Goal: Task Accomplishment & Management: Use online tool/utility

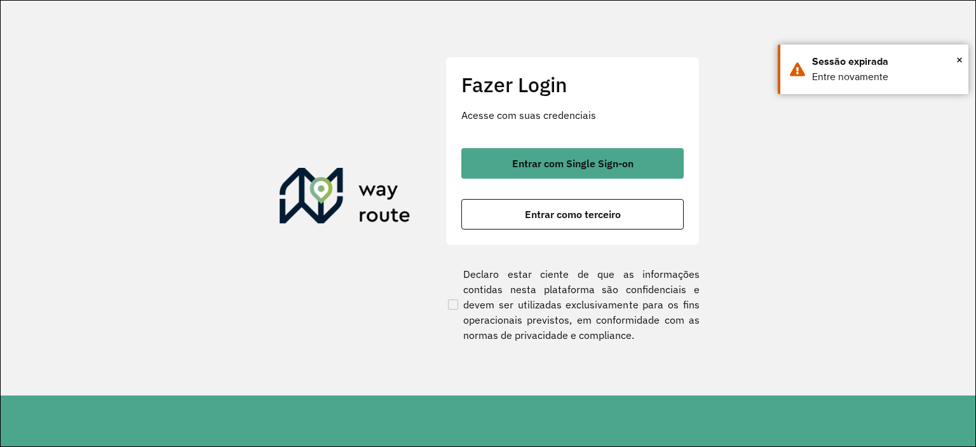
click at [521, 168] on span "Entrar com Single Sign-on" at bounding box center [572, 163] width 121 height 10
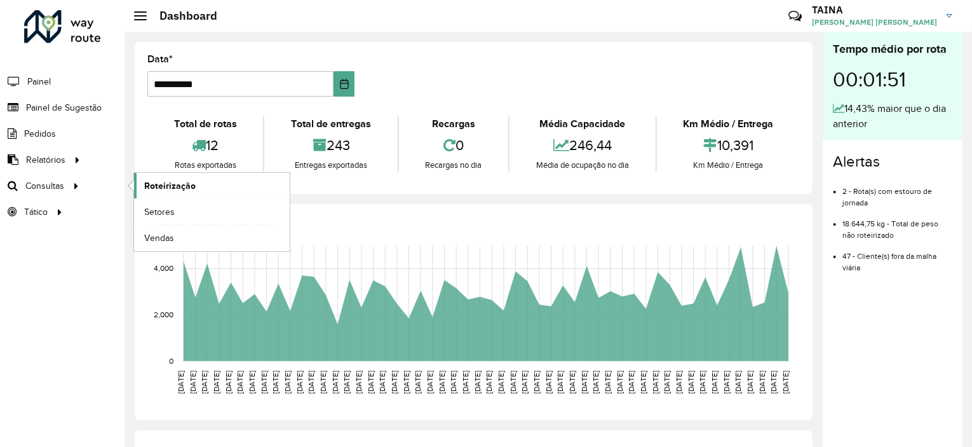
click at [170, 192] on link "Roteirização" at bounding box center [212, 185] width 156 height 25
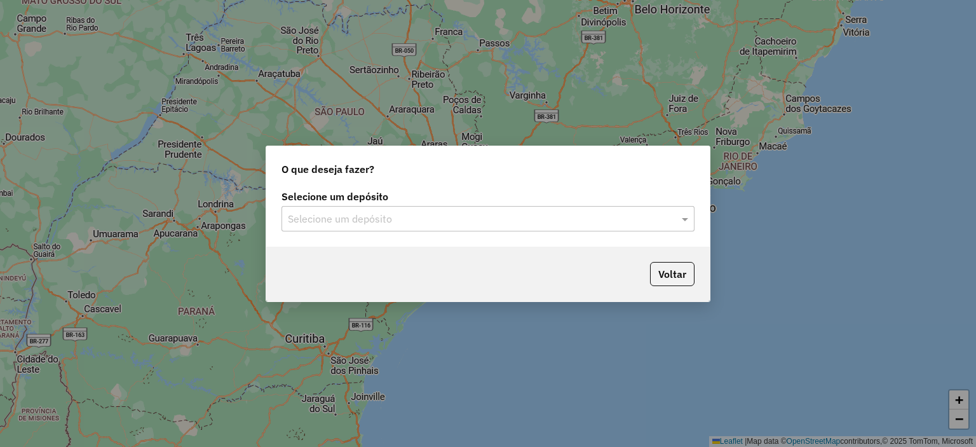
click at [412, 215] on input "text" at bounding box center [475, 219] width 375 height 15
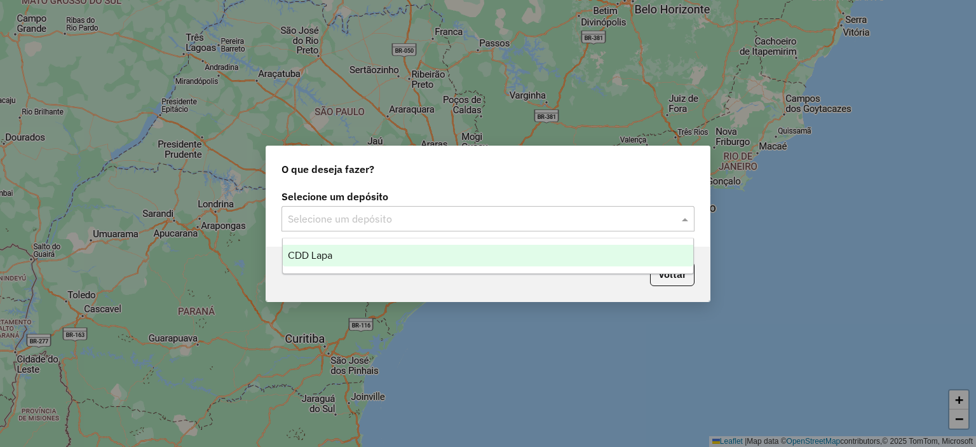
click at [379, 260] on div "CDD Lapa" at bounding box center [488, 256] width 411 height 22
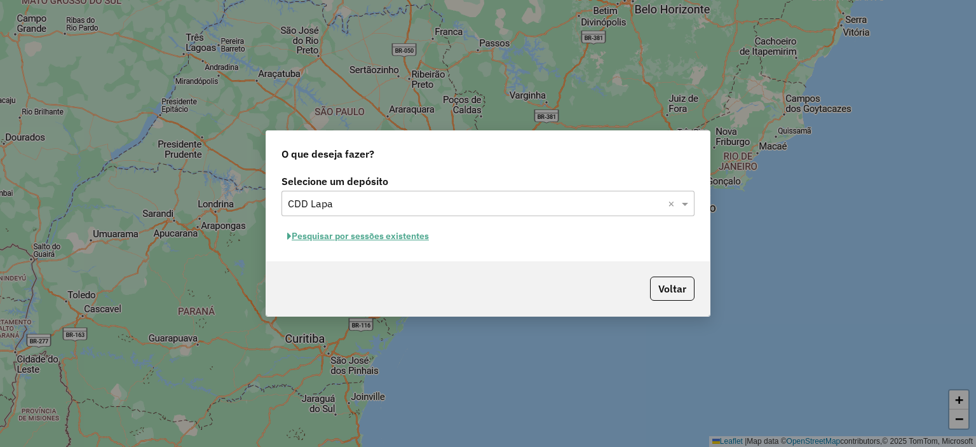
click at [380, 235] on button "Pesquisar por sessões existentes" at bounding box center [357, 236] width 153 height 20
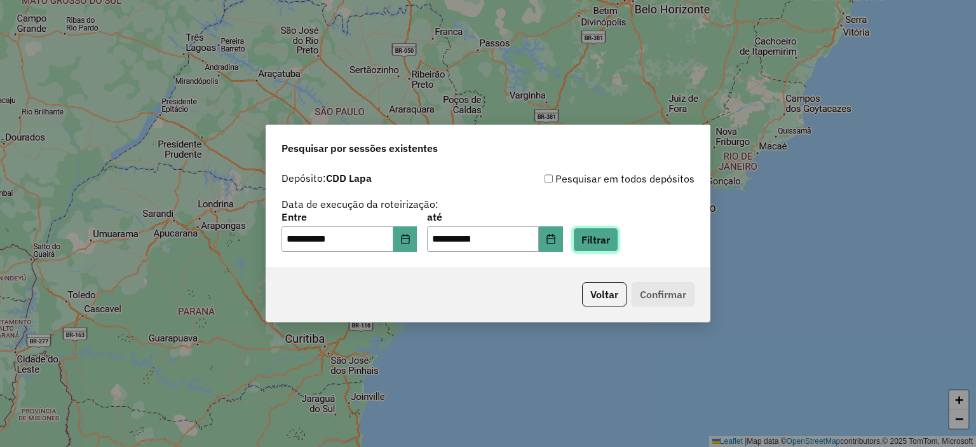
click at [607, 243] on button "Filtrar" at bounding box center [595, 239] width 45 height 24
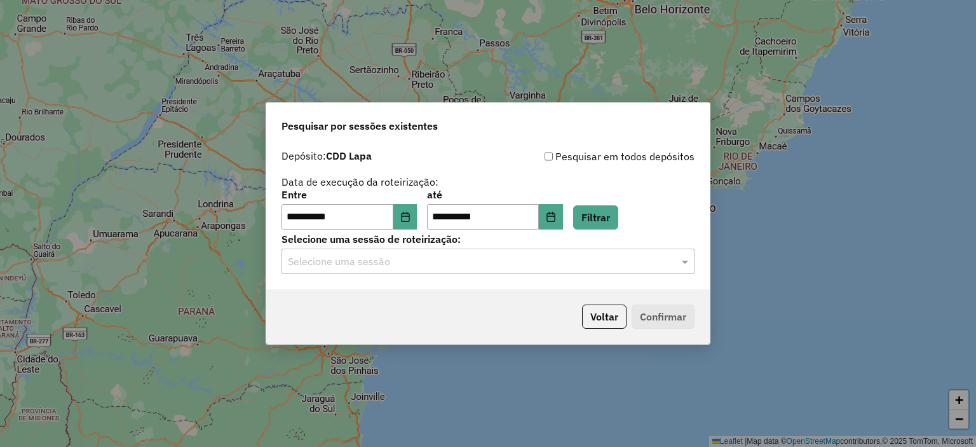
click at [356, 269] on input "text" at bounding box center [475, 261] width 375 height 15
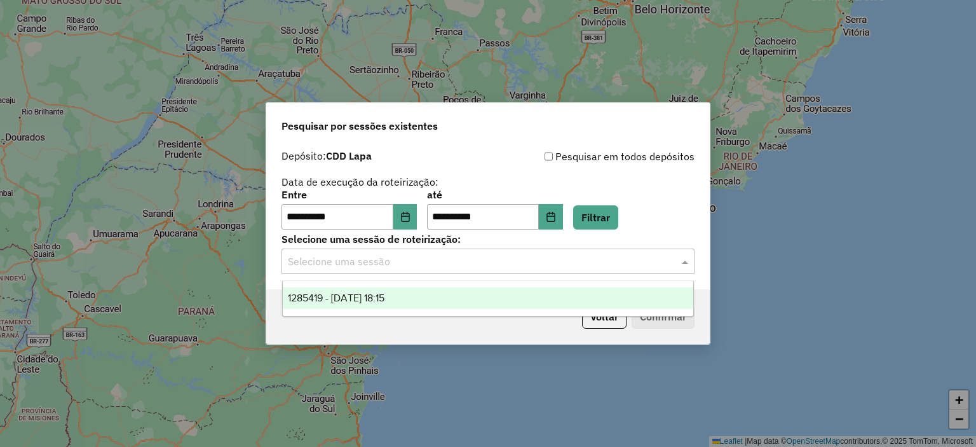
click at [352, 299] on span "1285419 - [DATE] 18:15" at bounding box center [336, 297] width 97 height 11
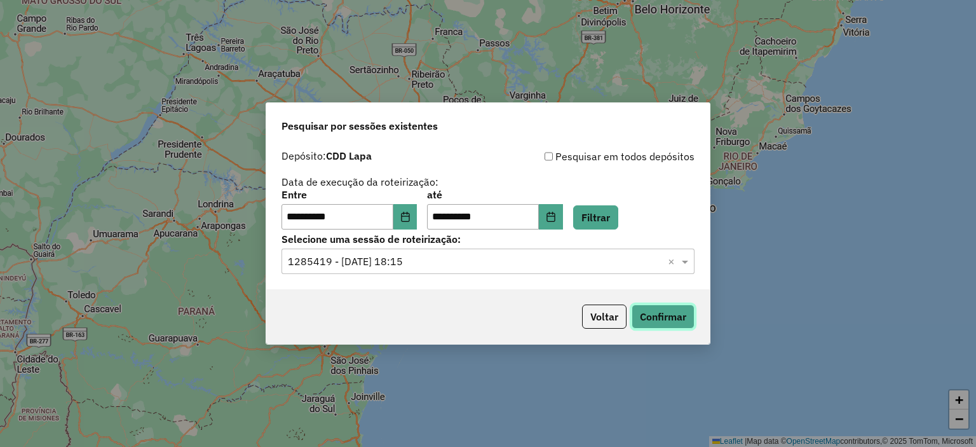
click at [663, 317] on button "Confirmar" at bounding box center [662, 316] width 63 height 24
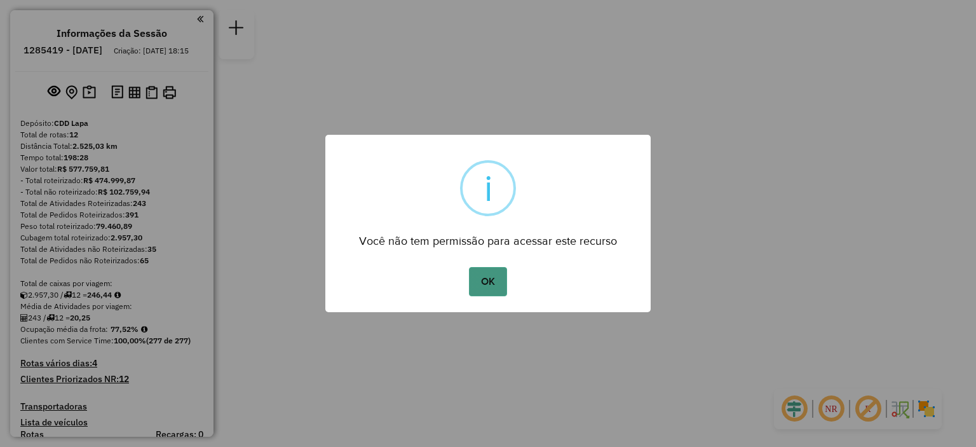
click at [487, 274] on button "OK" at bounding box center [487, 281] width 37 height 29
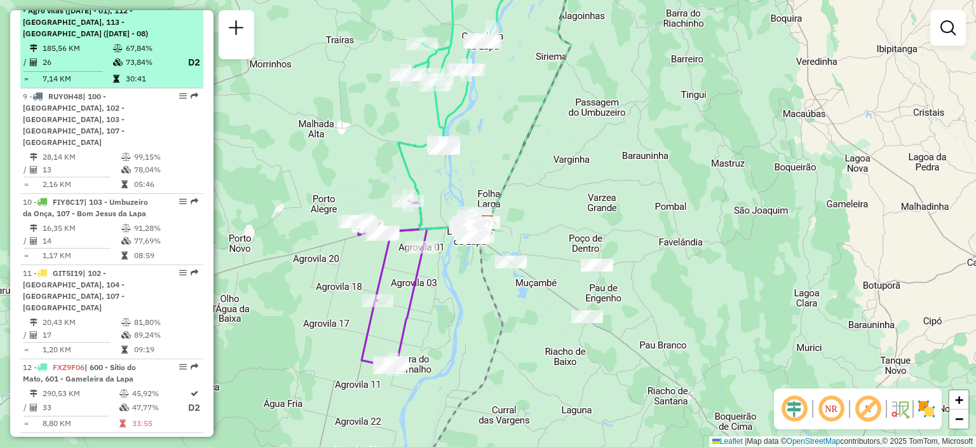
scroll to position [1144, 0]
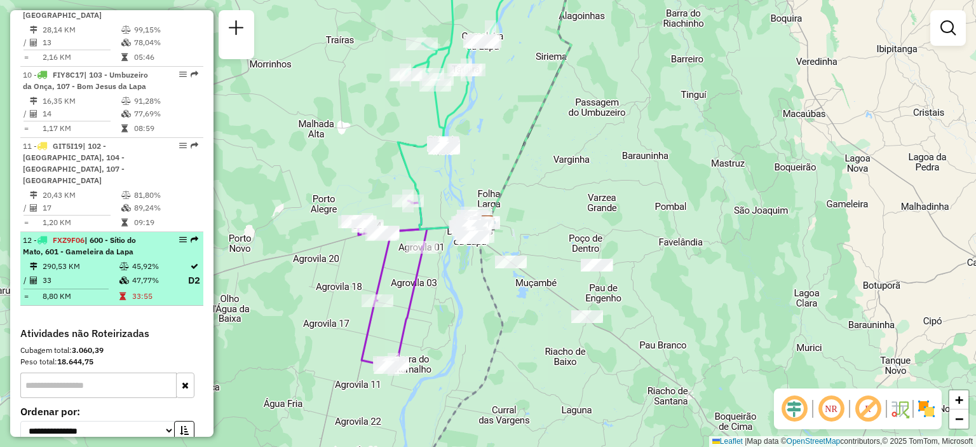
click at [121, 235] on span "| 600 - Sítio do Mato, 601 - Gameleira da Lapa" at bounding box center [79, 245] width 113 height 21
select select "**********"
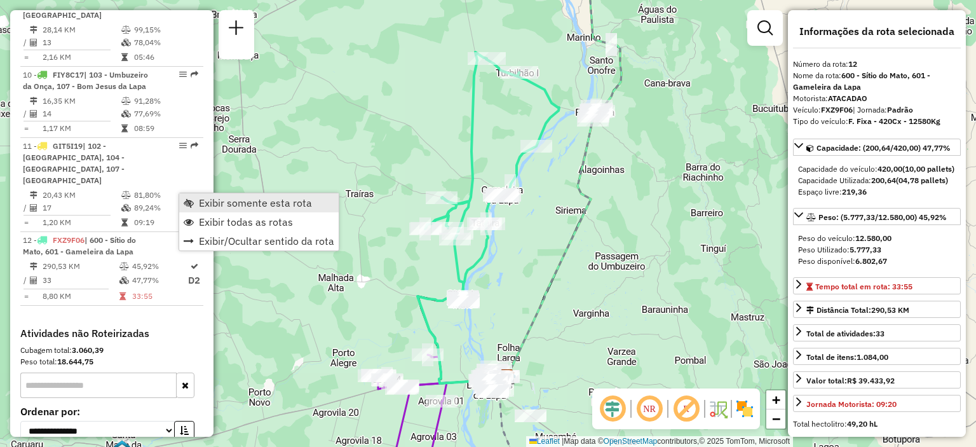
click at [189, 198] on span "Exibir somente esta rota" at bounding box center [189, 203] width 10 height 10
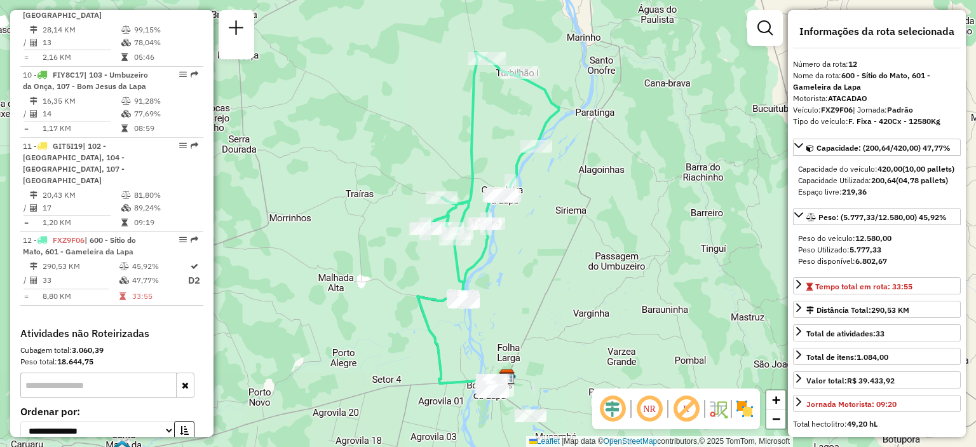
click at [646, 411] on em at bounding box center [649, 408] width 30 height 30
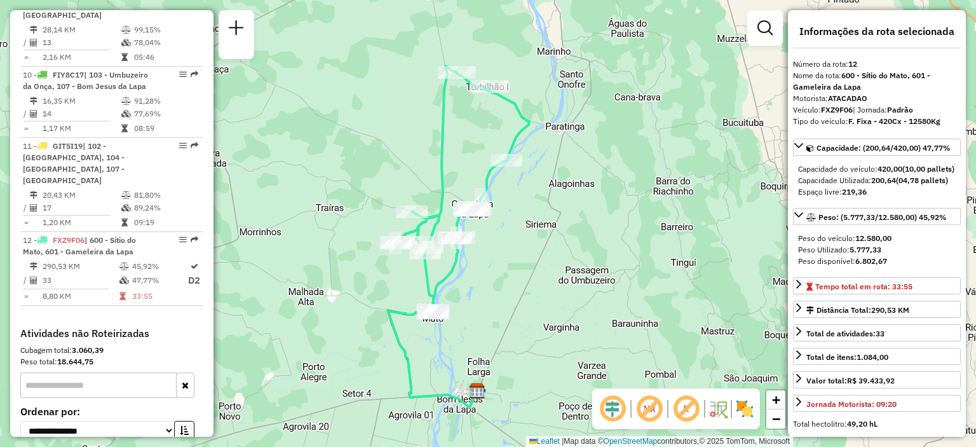
drag, startPoint x: 682, startPoint y: 171, endPoint x: 557, endPoint y: 172, distance: 125.8
click at [557, 172] on div "Janela de atendimento Grade de atendimento Capacidade Transportadoras Veículos …" at bounding box center [488, 223] width 976 height 447
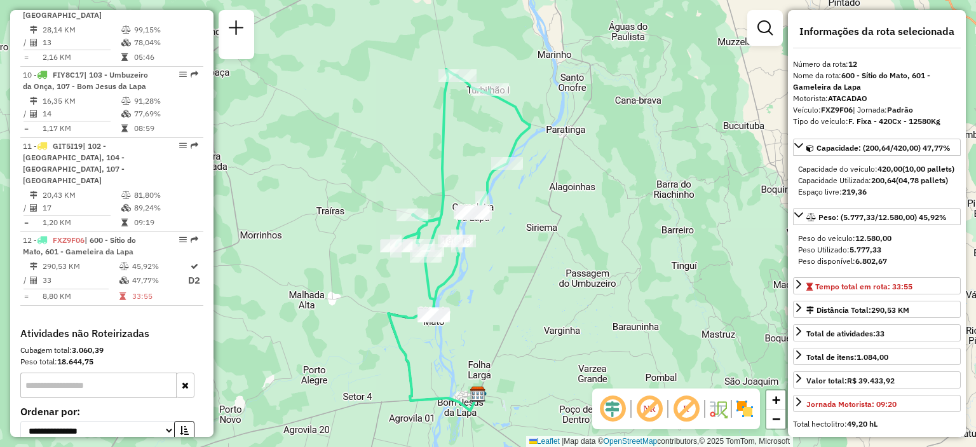
click at [473, 140] on div "Janela de atendimento Grade de atendimento Capacidade Transportadoras Veículos …" at bounding box center [488, 223] width 976 height 447
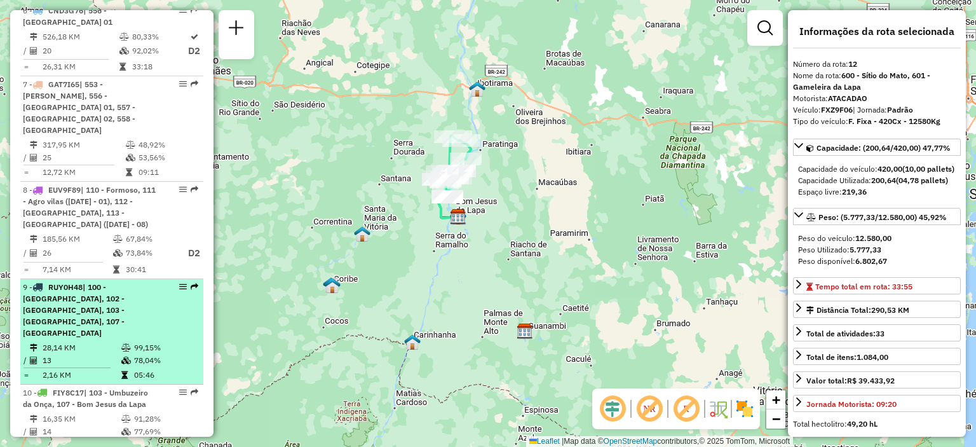
scroll to position [1016, 0]
